Goal: Task Accomplishment & Management: Manage account settings

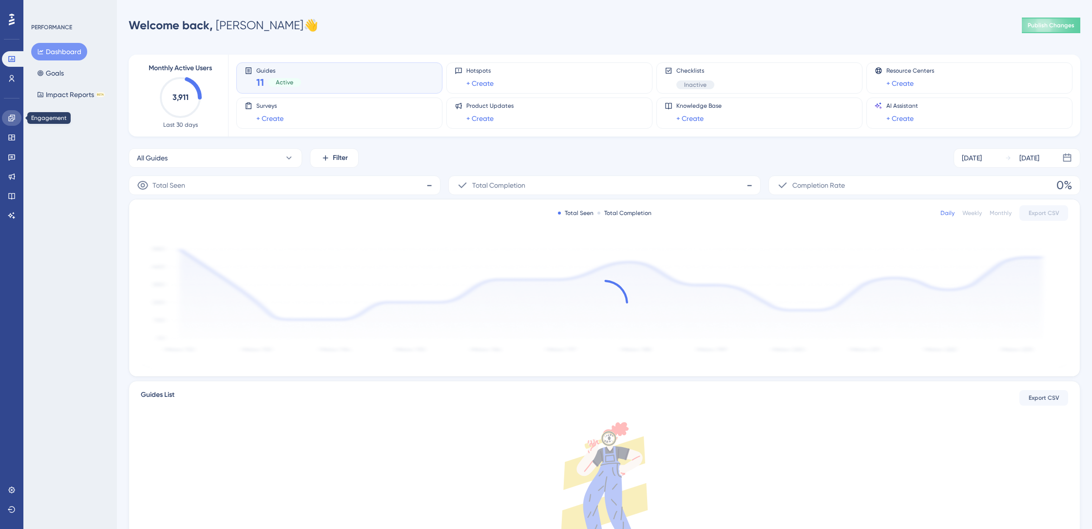
click at [14, 118] on icon at bounding box center [12, 118] width 8 height 8
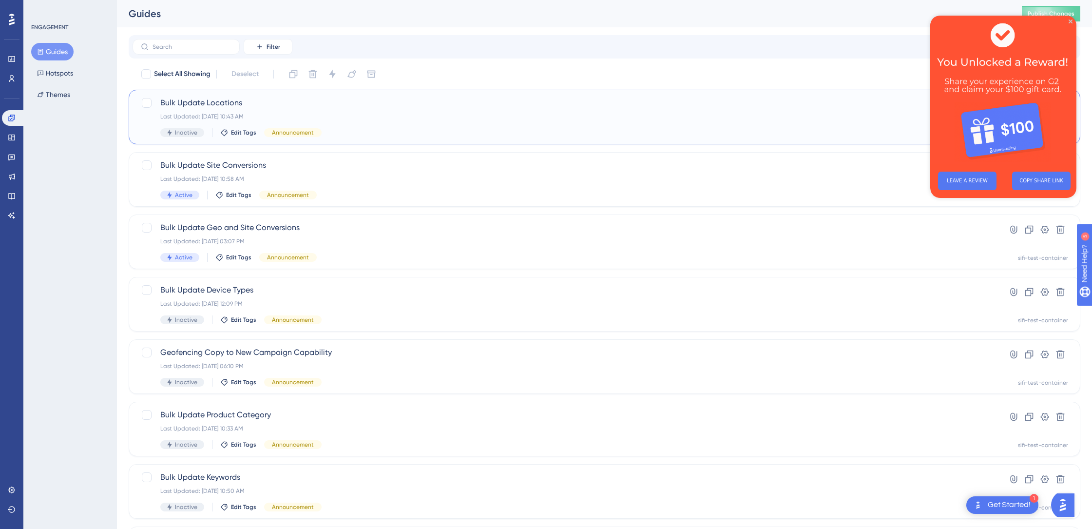
click at [195, 100] on span "Bulk Update Locations" at bounding box center [565, 103] width 811 height 12
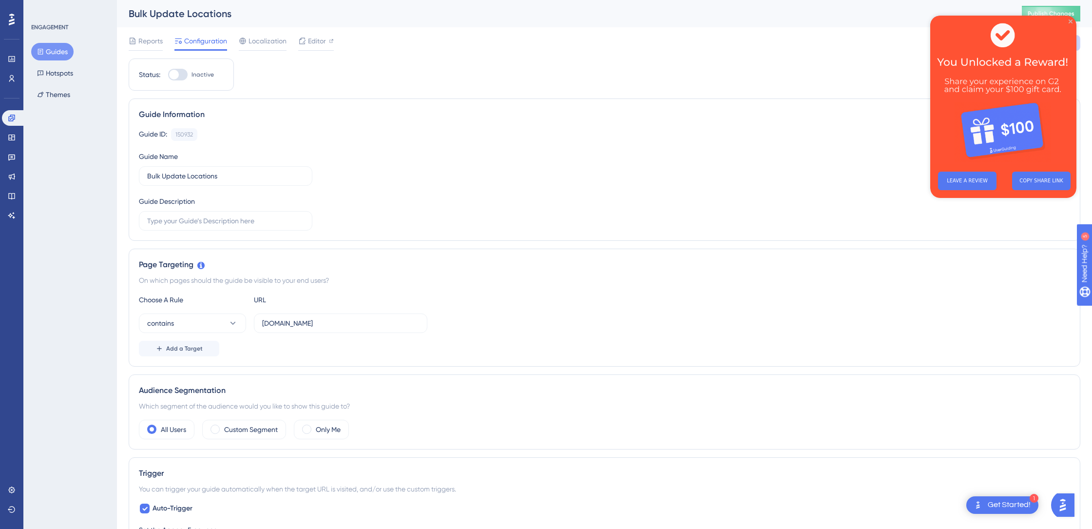
click at [1070, 22] on icon "Close Preview" at bounding box center [1071, 21] width 4 height 4
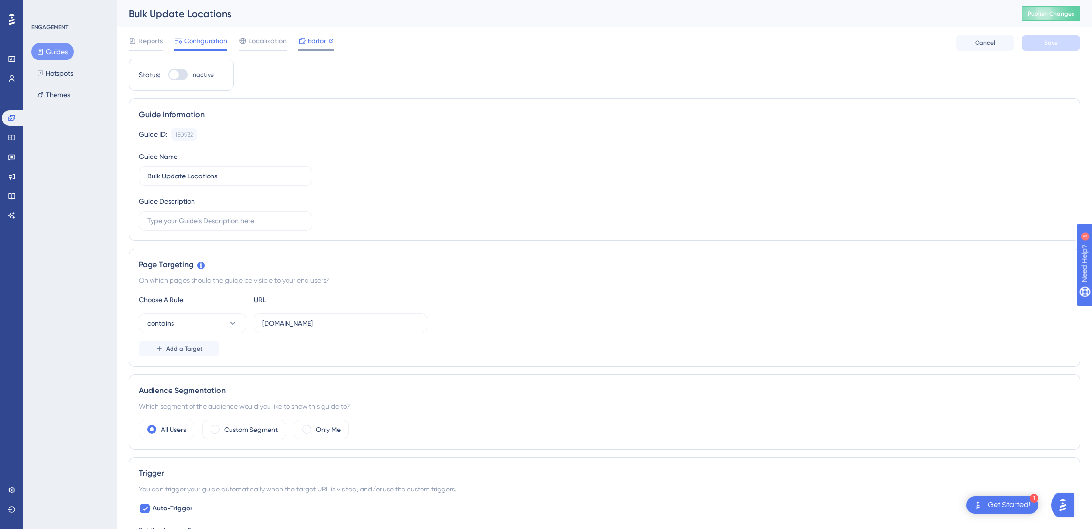
click at [306, 41] on div "Editor" at bounding box center [316, 41] width 36 height 12
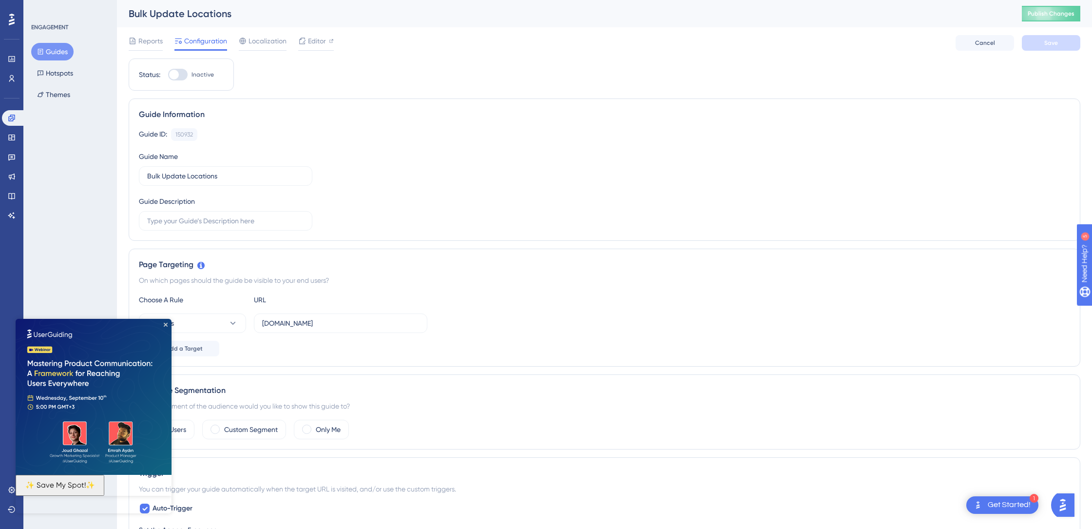
click at [283, 88] on div "Status: Inactive Guide Information Guide ID: 150932 Copy Guide Name Bulk Update…" at bounding box center [605, 530] width 952 height 945
click at [167, 325] on icon "Close Preview" at bounding box center [166, 325] width 4 height 4
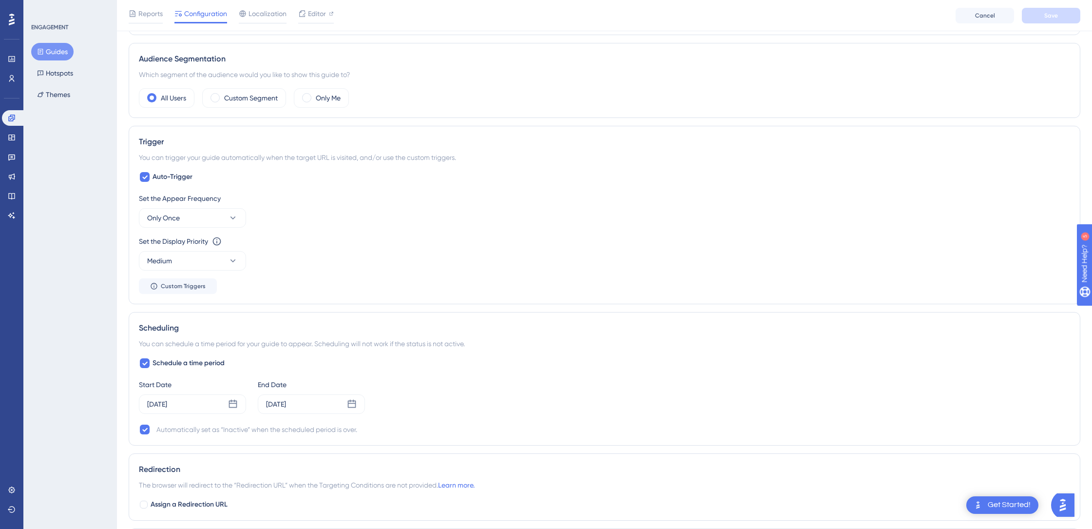
scroll to position [473, 0]
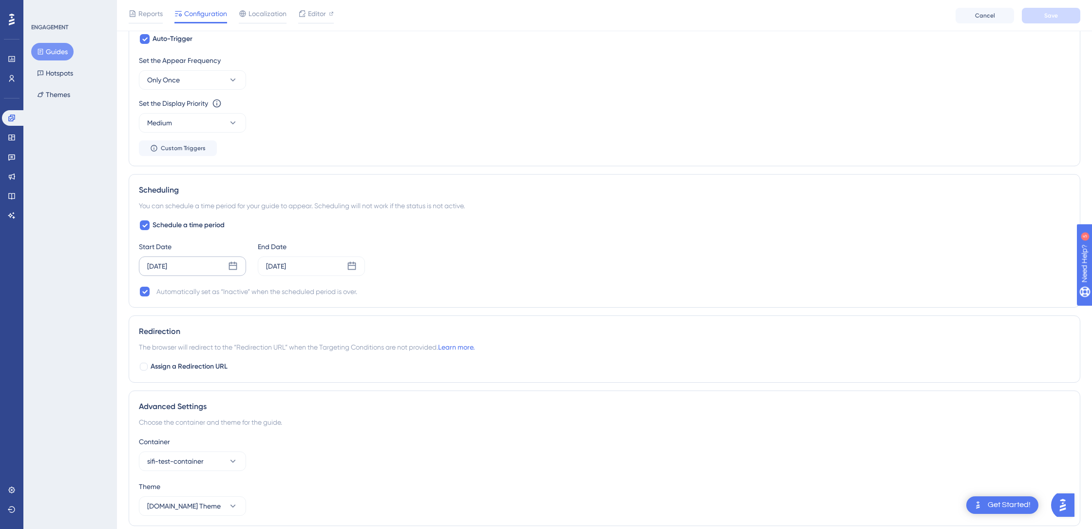
click at [211, 268] on div "[DATE]" at bounding box center [192, 265] width 107 height 19
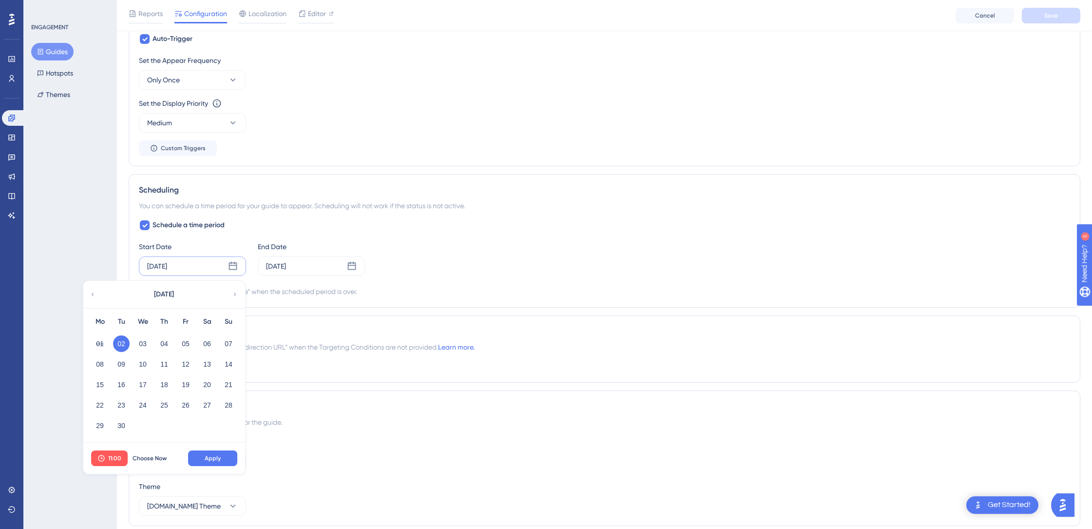
click at [447, 226] on div "Schedule a time period Start Date [DATE] [DATE] Mo Tu We Th Fr Sa Su 01 02 03 0…" at bounding box center [605, 258] width 932 height 78
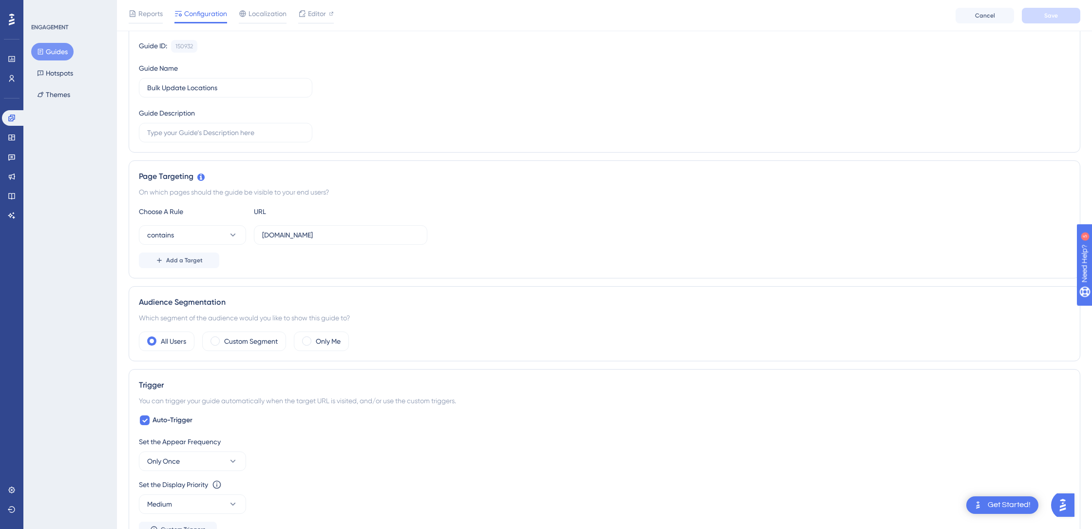
scroll to position [0, 0]
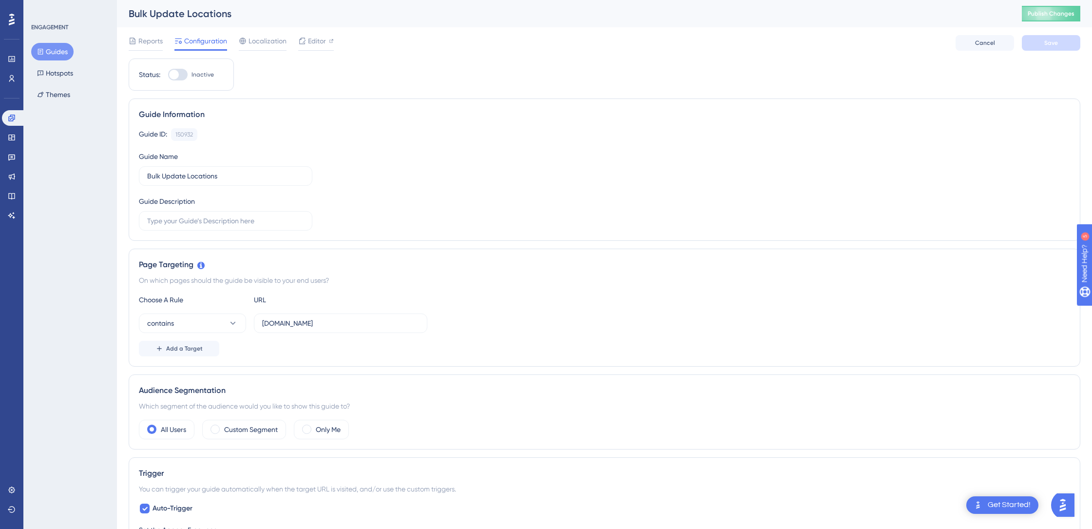
click at [175, 81] on div "Status: Inactive" at bounding box center [181, 74] width 105 height 32
click at [177, 77] on div at bounding box center [174, 75] width 10 height 10
click at [168, 75] on input "Inactive" at bounding box center [168, 75] width 0 height 0
checkbox input "true"
click at [1054, 42] on span "Save" at bounding box center [1052, 43] width 14 height 8
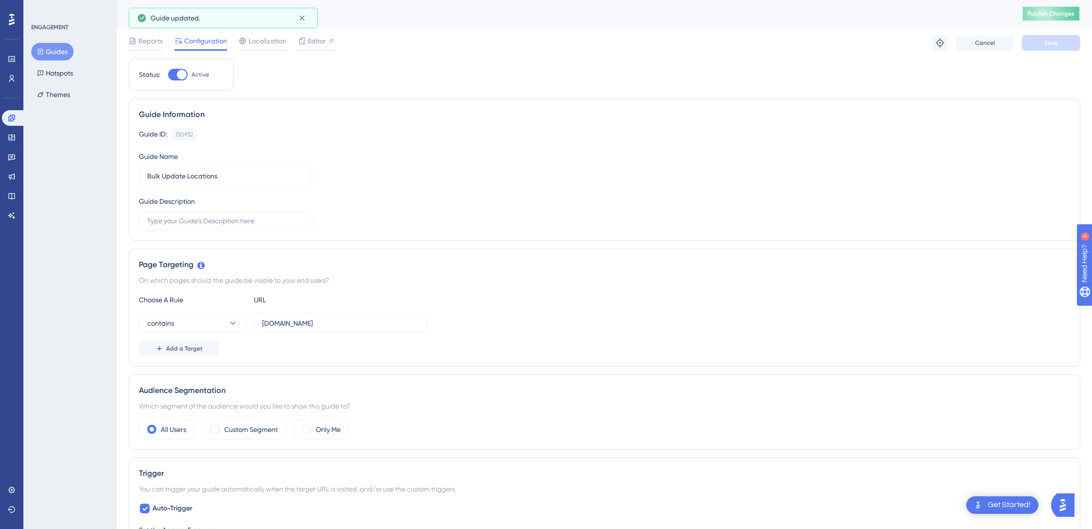
click at [1051, 19] on button "Publish Changes" at bounding box center [1051, 14] width 58 height 16
